Goal: Transaction & Acquisition: Purchase product/service

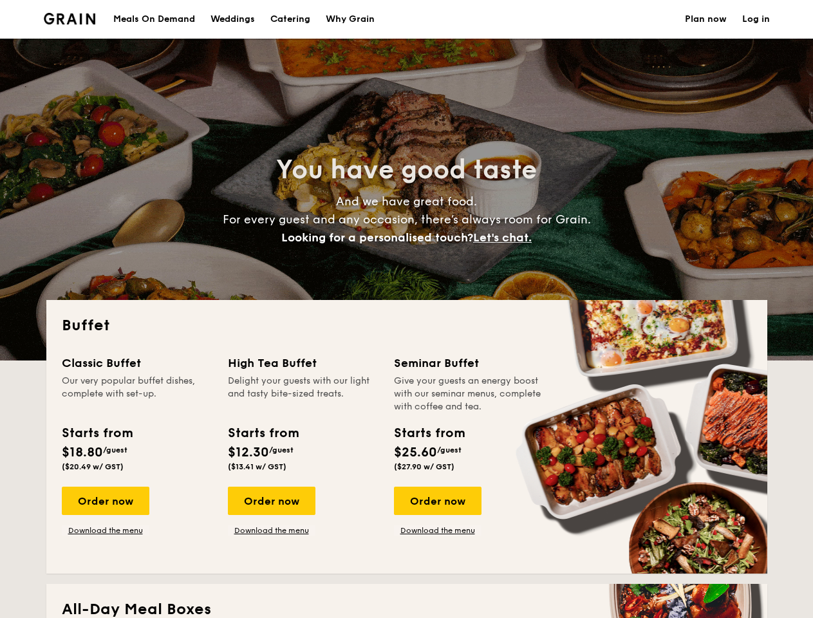
select select
click at [406, 309] on div "Buffet Classic Buffet Our very popular buffet dishes, complete with set-up. Sta…" at bounding box center [406, 437] width 721 height 274
click at [756, 19] on link "Log in" at bounding box center [757, 19] width 28 height 39
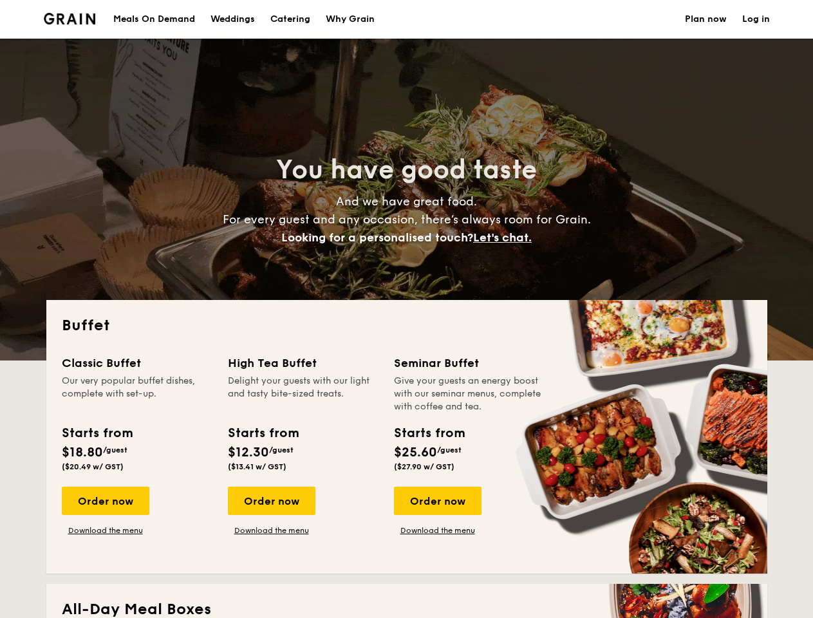
click at [506, 238] on span "Let's chat." at bounding box center [502, 238] width 59 height 14
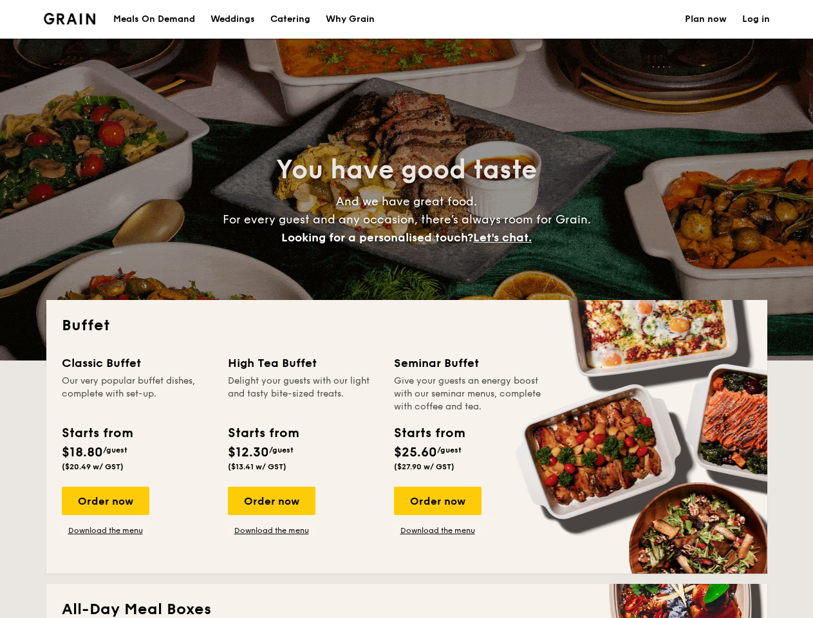
click at [105, 501] on div "Order now" at bounding box center [106, 501] width 88 height 28
click at [271, 501] on div "Order now" at bounding box center [272, 501] width 88 height 28
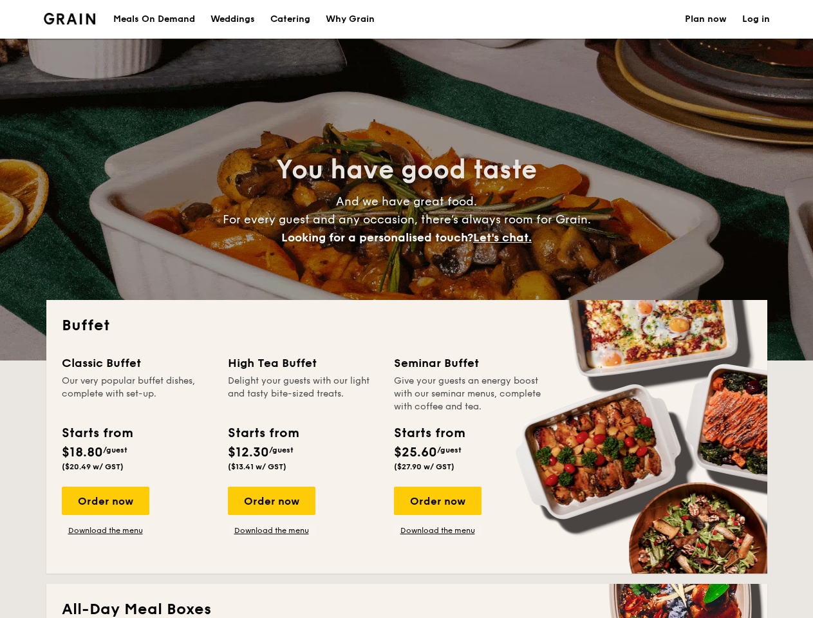
click at [437, 501] on div "Order now" at bounding box center [438, 501] width 88 height 28
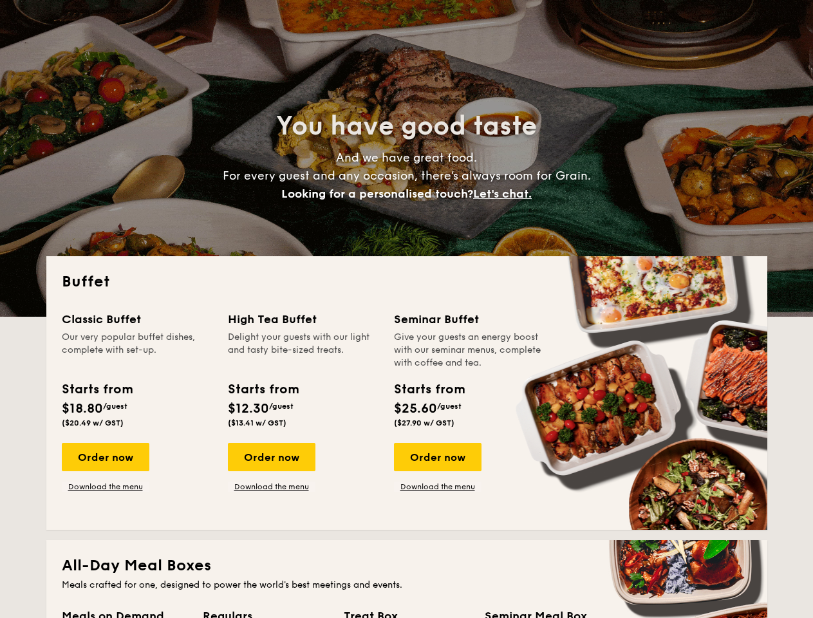
scroll to position [2210, 0]
